Goal: Answer question/provide support

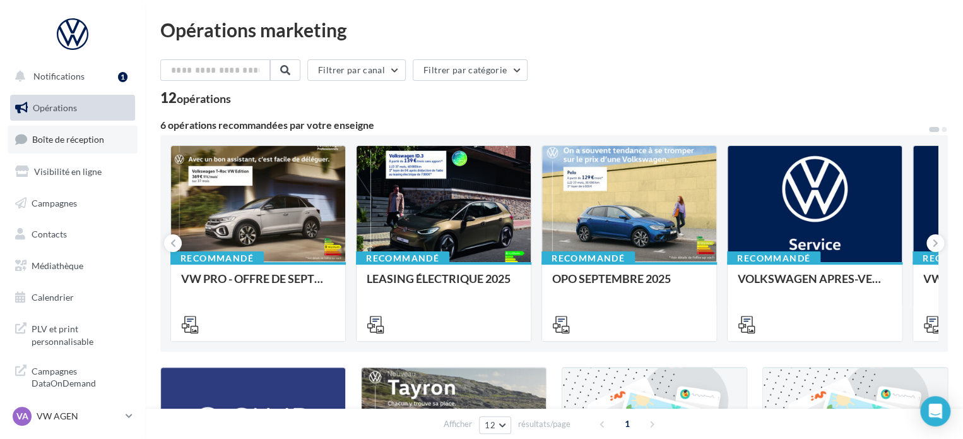
click at [76, 140] on span "Boîte de réception" at bounding box center [68, 139] width 72 height 11
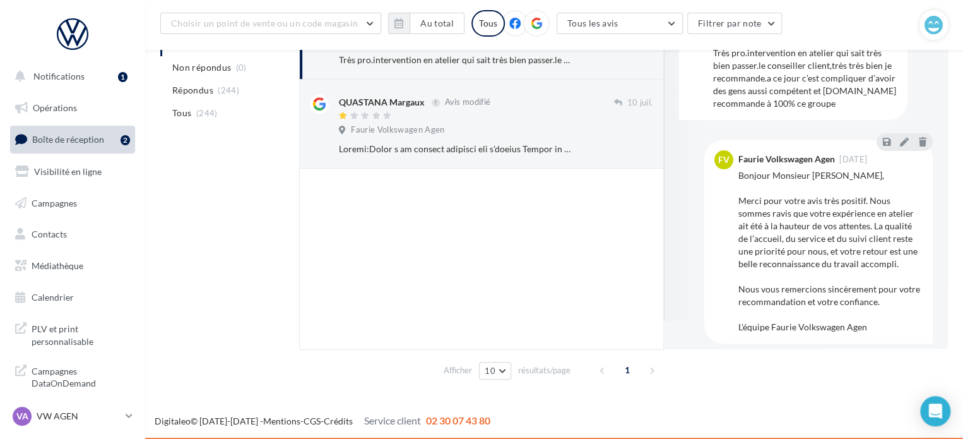
scroll to position [38, 0]
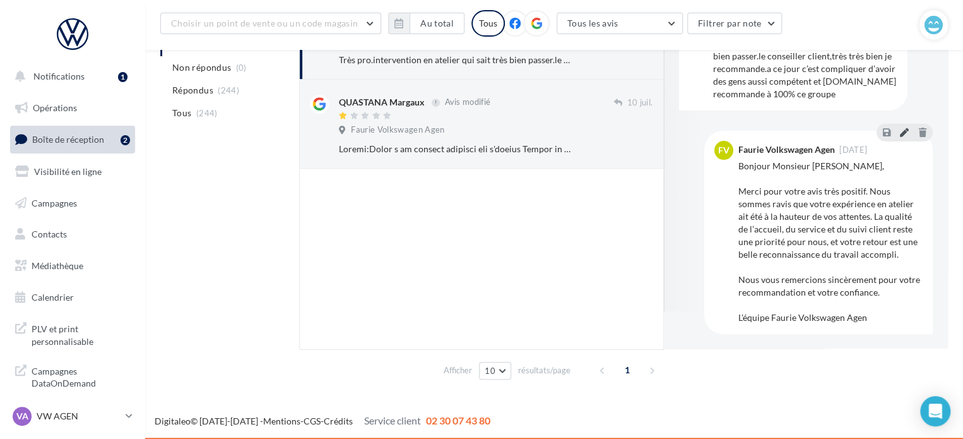
click at [900, 128] on icon at bounding box center [904, 131] width 9 height 9
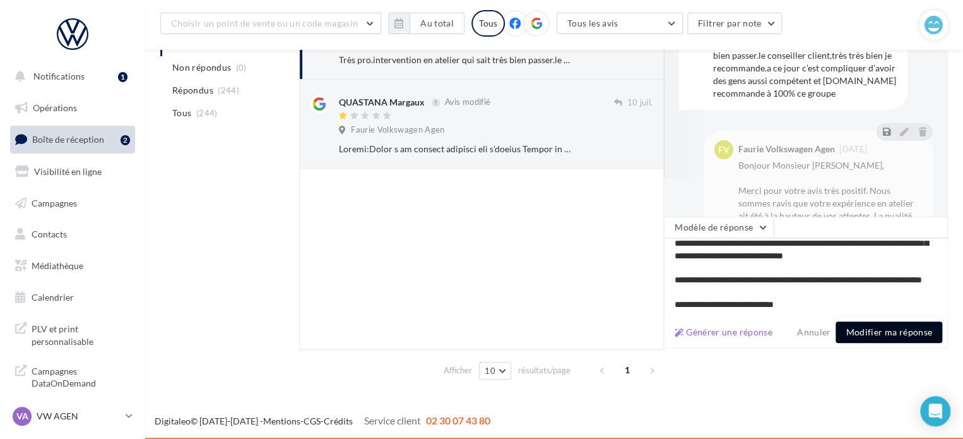
click at [891, 326] on button "Modifier ma réponse" at bounding box center [889, 331] width 107 height 21
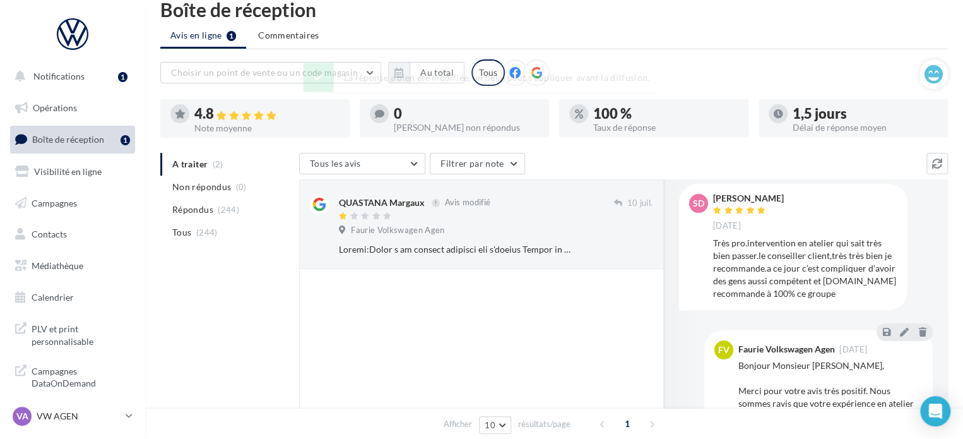
scroll to position [28, 0]
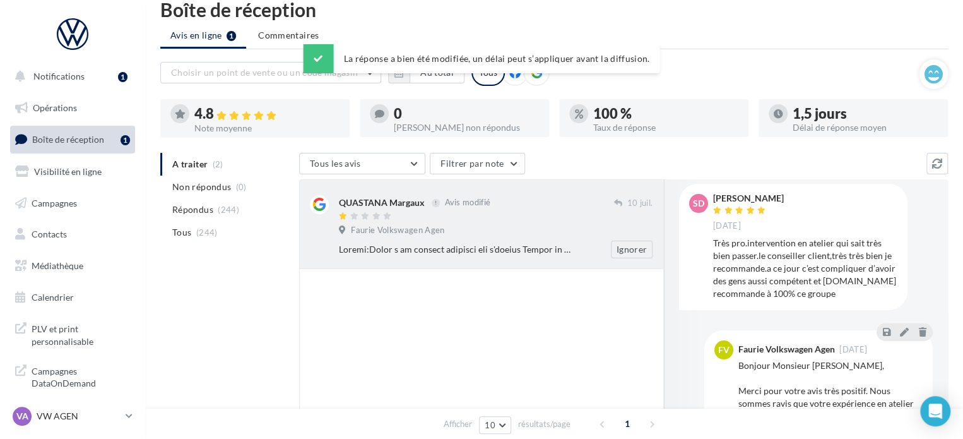
click at [488, 240] on div "Ignorer" at bounding box center [501, 249] width 324 height 18
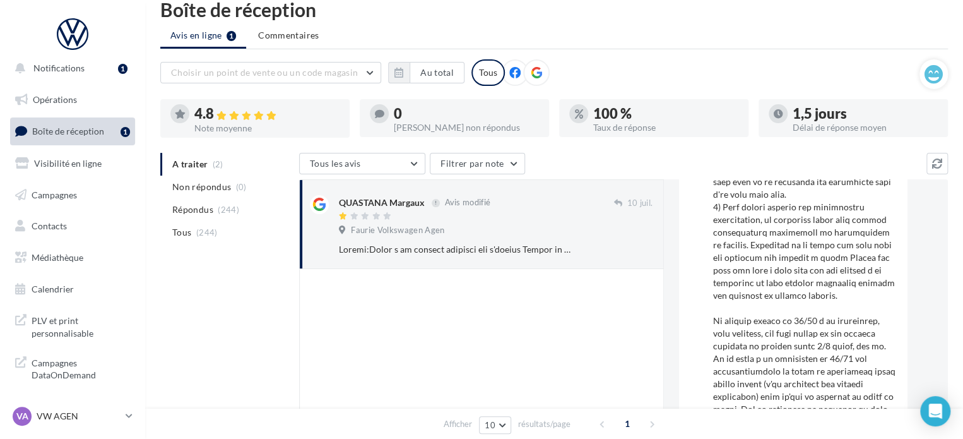
scroll to position [11, 0]
click at [111, 409] on div "VA VW AGEN vw-agen-sdes" at bounding box center [67, 415] width 108 height 19
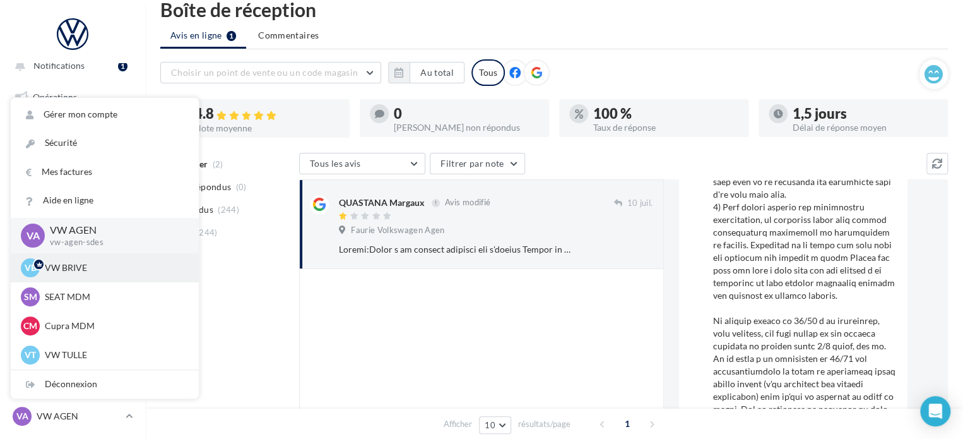
click at [95, 269] on p "VW BRIVE" at bounding box center [114, 267] width 139 height 13
